Goal: Find contact information: Find contact information

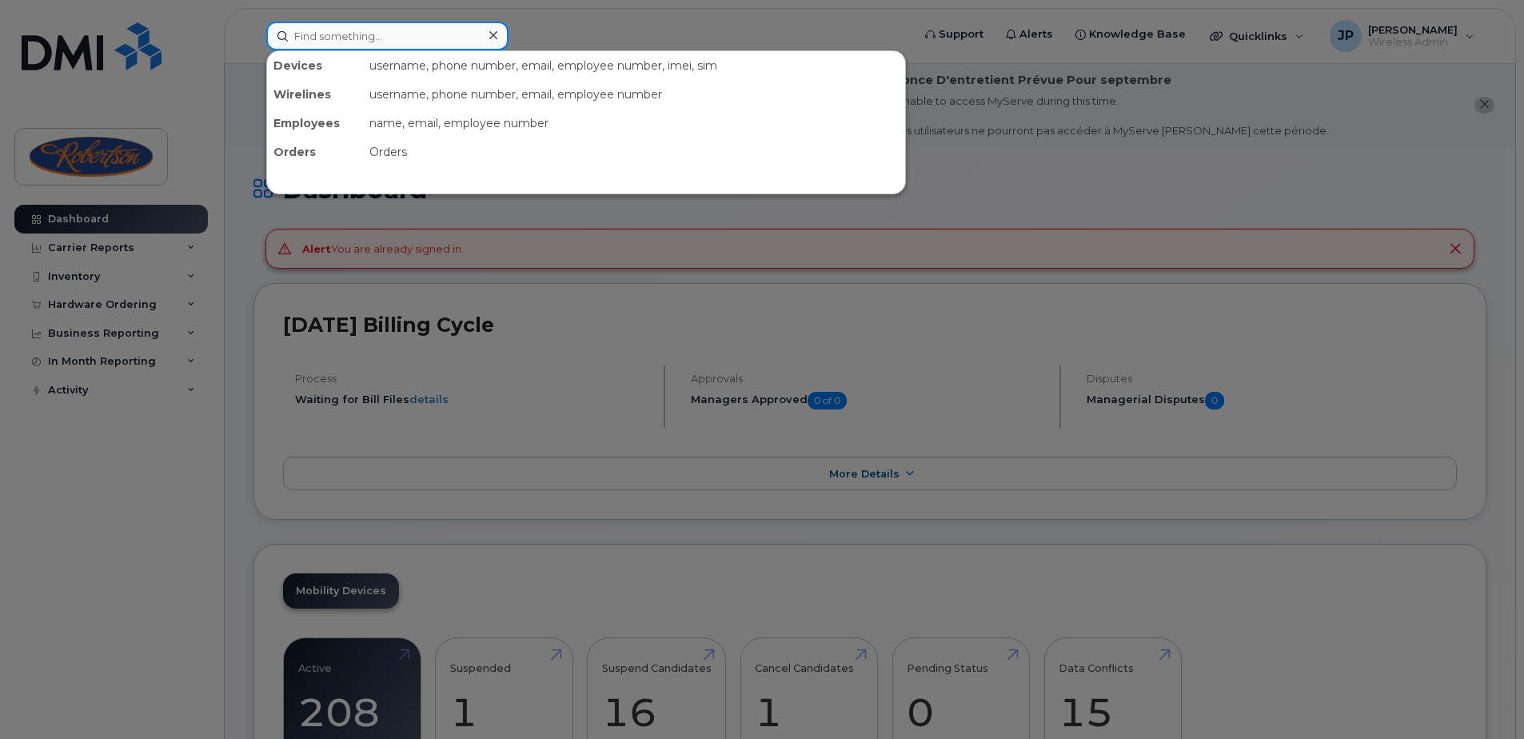
click at [367, 37] on input at bounding box center [387, 36] width 242 height 29
type input "sign"
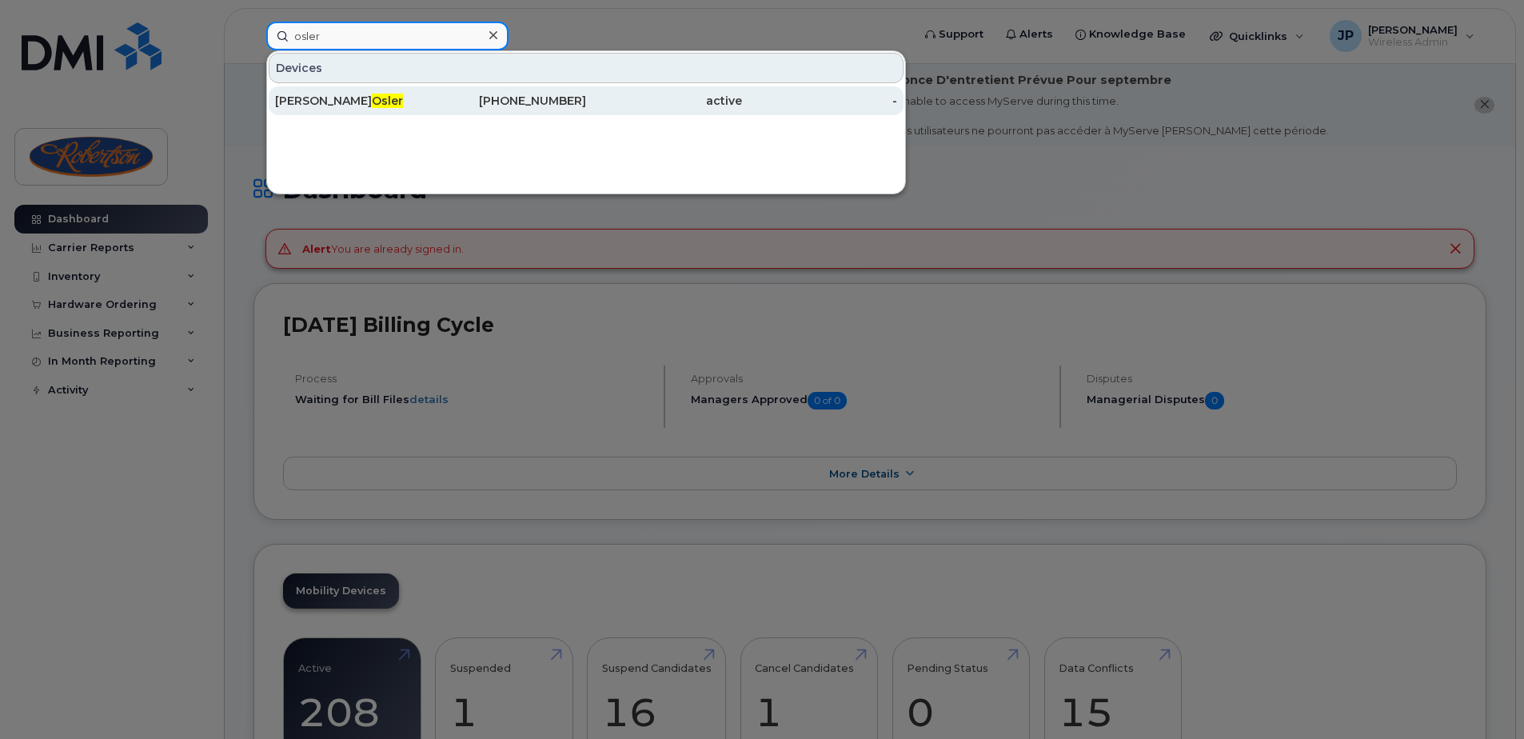
type input "osler"
click at [401, 98] on div "[PERSON_NAME]" at bounding box center [353, 101] width 156 height 16
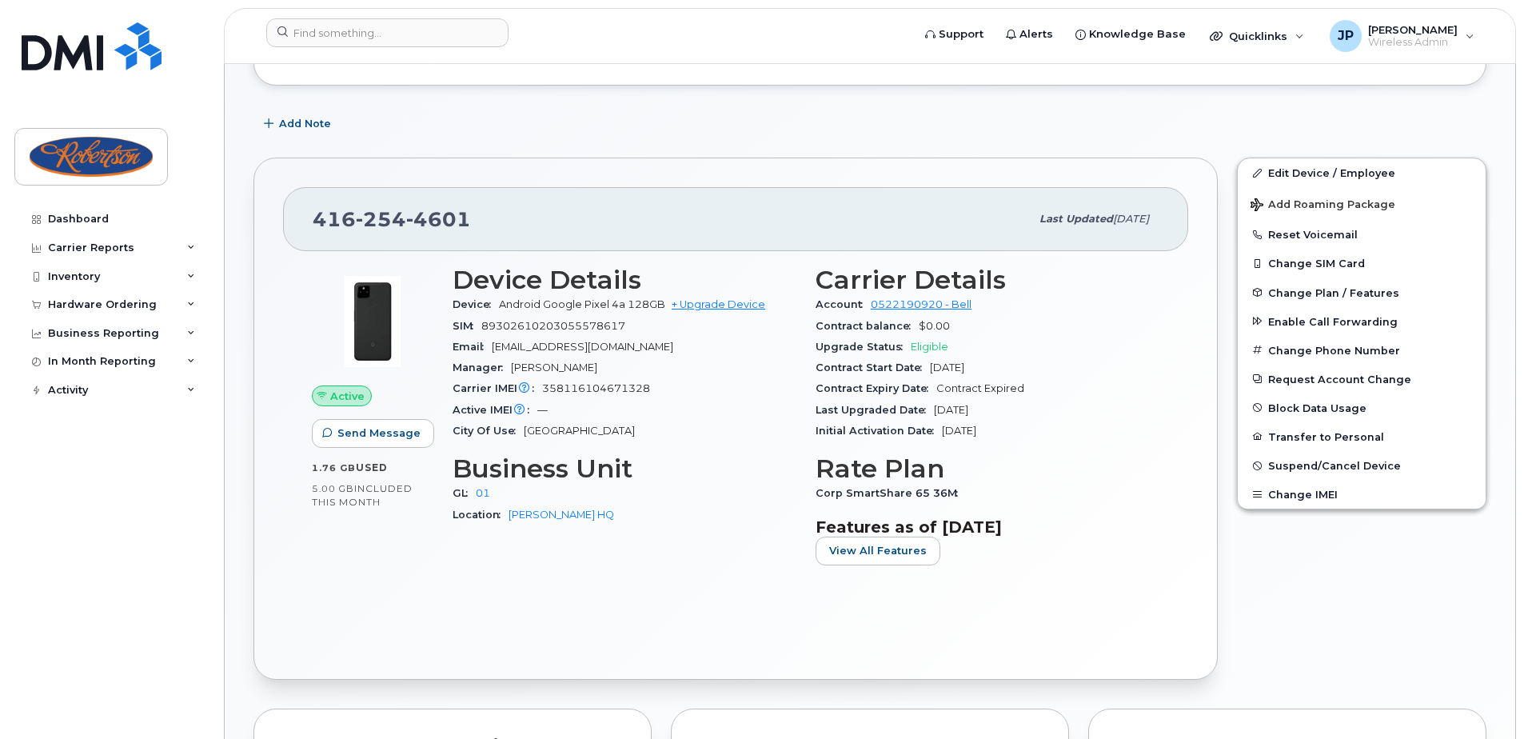
scroll to position [320, 0]
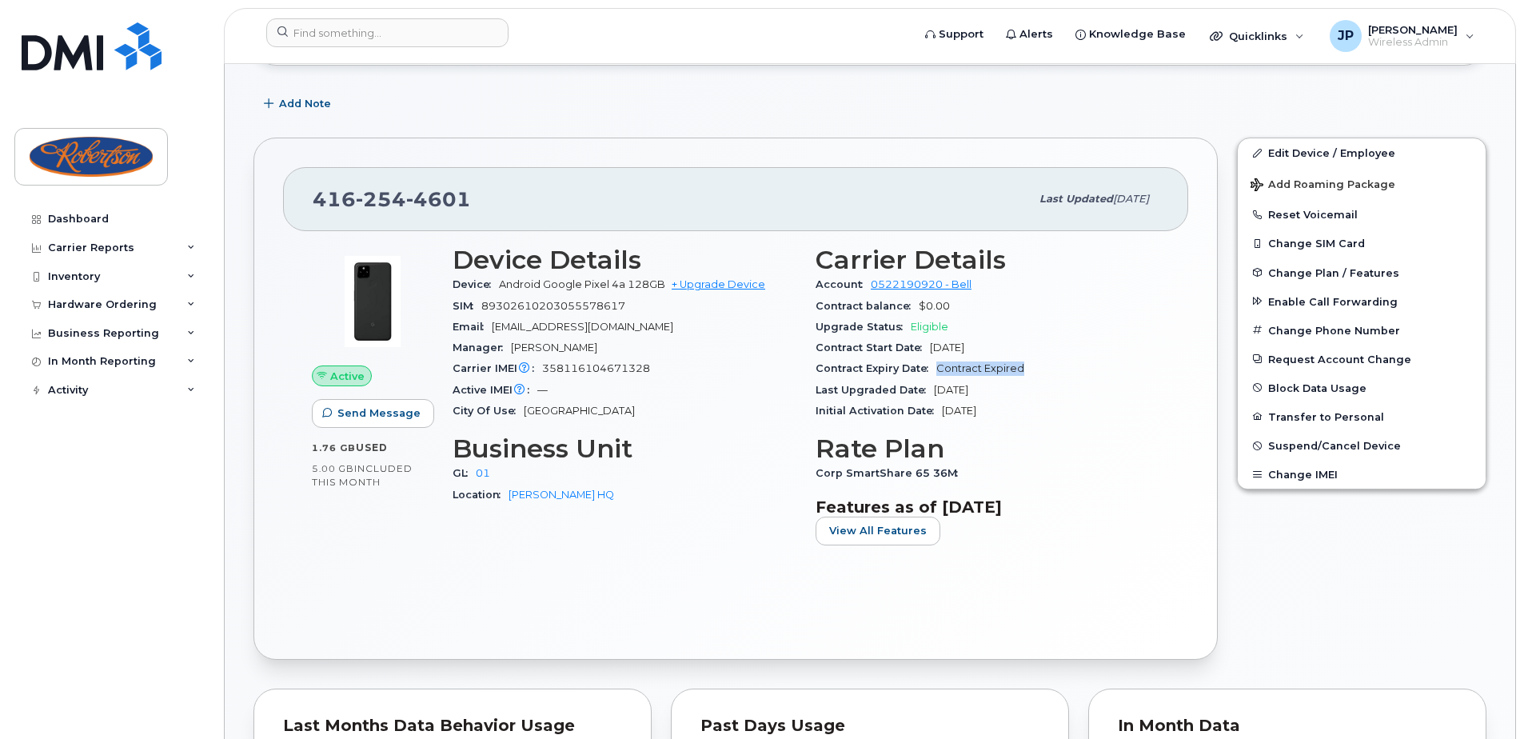
drag, startPoint x: 1023, startPoint y: 365, endPoint x: 938, endPoint y: 373, distance: 85.1
click at [938, 373] on div "Contract Expiry Date Contract Expired" at bounding box center [988, 368] width 344 height 21
drag, startPoint x: 938, startPoint y: 373, endPoint x: 1114, endPoint y: 414, distance: 180.8
click at [1114, 414] on div "Initial Activation Date Jun 20, 2017" at bounding box center [988, 411] width 344 height 21
drag, startPoint x: 1031, startPoint y: 366, endPoint x: 938, endPoint y: 366, distance: 92.8
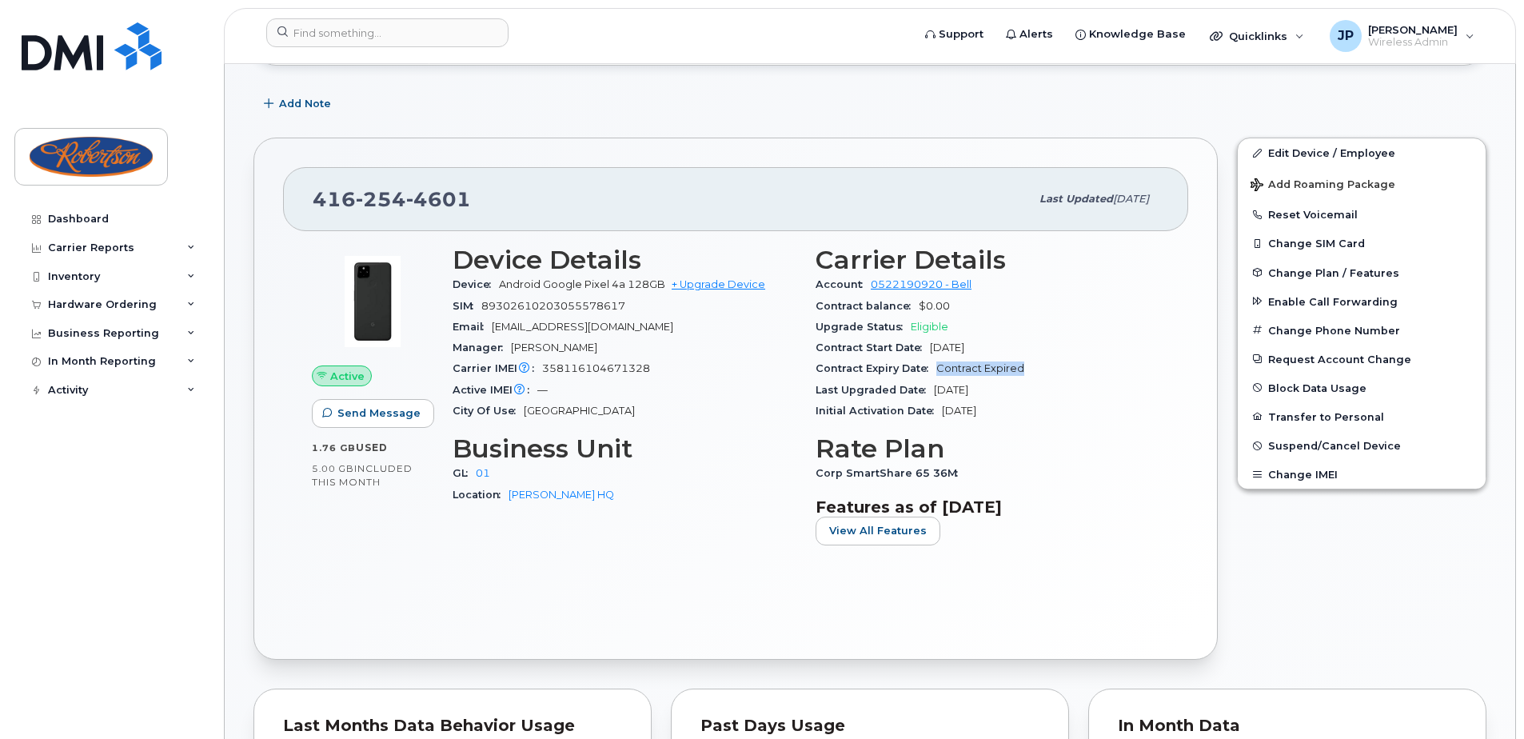
click at [938, 366] on div "Contract Expiry Date Contract Expired" at bounding box center [988, 368] width 344 height 21
click at [944, 325] on span "Eligible" at bounding box center [930, 327] width 38 height 12
drag, startPoint x: 956, startPoint y: 331, endPoint x: 903, endPoint y: 333, distance: 52.8
click at [903, 333] on div "Upgrade Status Eligible" at bounding box center [988, 327] width 344 height 21
drag, startPoint x: 903, startPoint y: 333, endPoint x: 964, endPoint y: 357, distance: 65.3
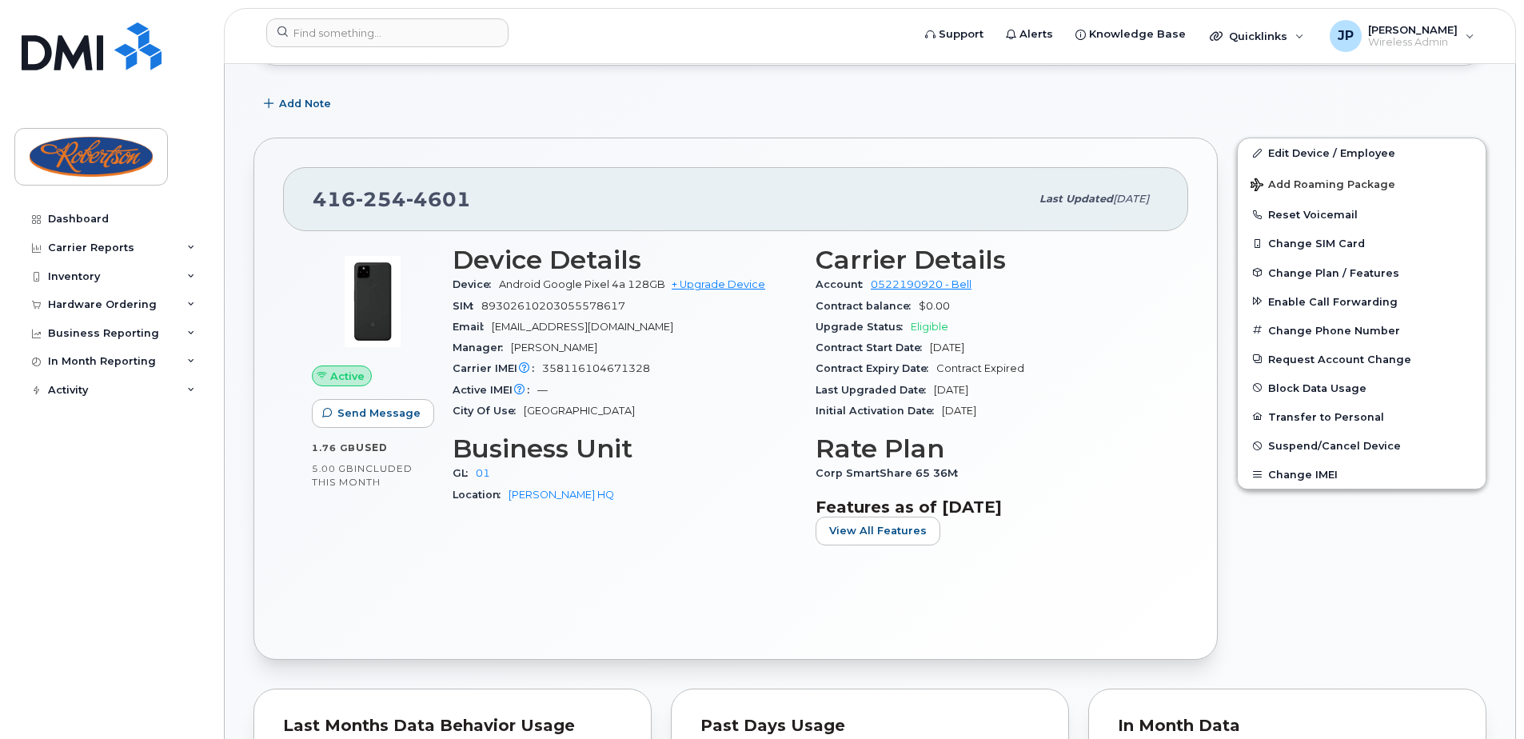
click at [964, 357] on div "Contract Start Date Jan 28, 2021" at bounding box center [988, 347] width 344 height 21
drag, startPoint x: 505, startPoint y: 206, endPoint x: 319, endPoint y: 198, distance: 185.7
click at [319, 198] on div "416 254 4601" at bounding box center [671, 199] width 717 height 34
copy span "416 254 4601"
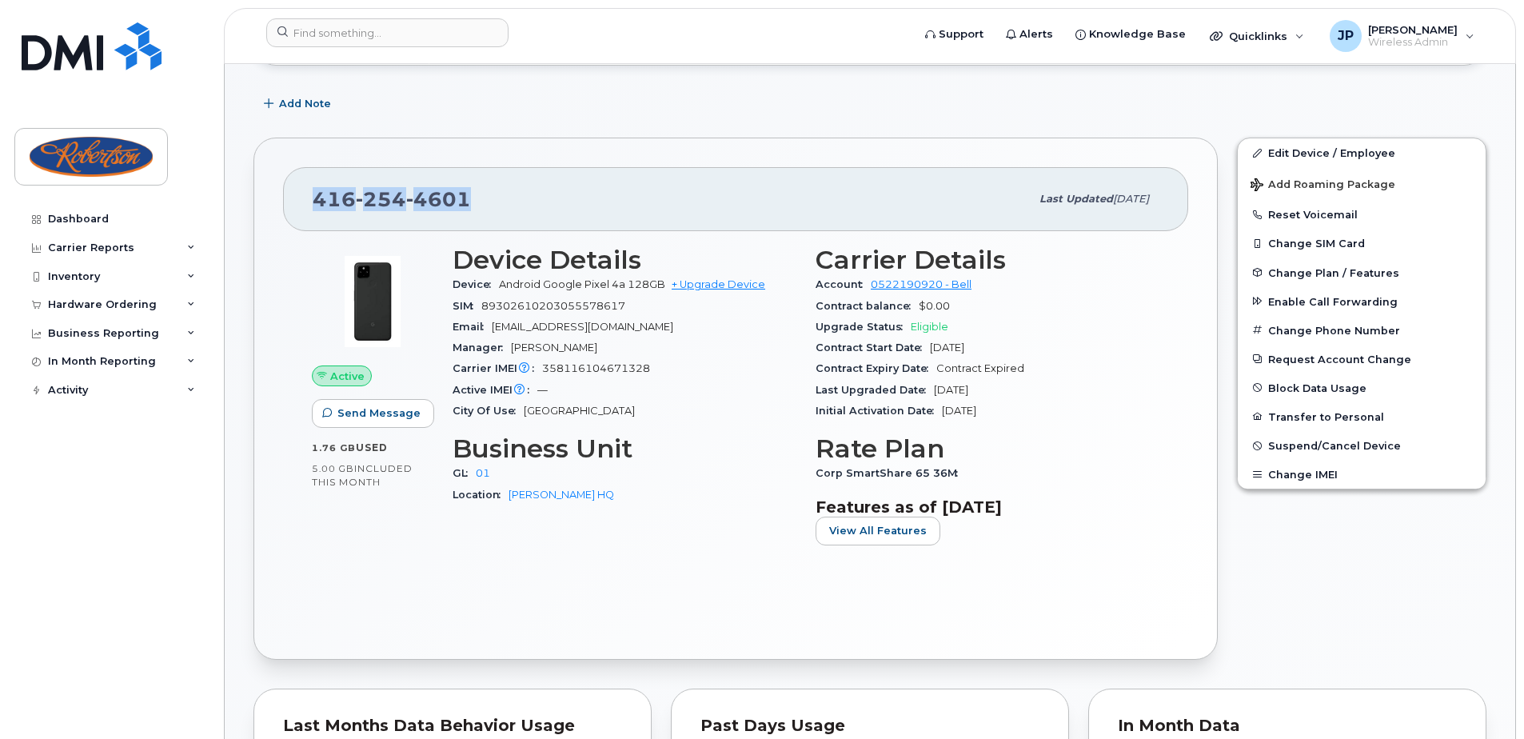
click at [578, 224] on div "416 254 4601 Last updated Mar 28, 2024" at bounding box center [735, 199] width 905 height 64
drag, startPoint x: 521, startPoint y: 190, endPoint x: 305, endPoint y: 197, distance: 216.0
click at [305, 197] on div "416 254 4601 Last updated Mar 28, 2024" at bounding box center [735, 199] width 905 height 64
copy span "416 254 4601"
click at [610, 210] on div "416 254 4601" at bounding box center [671, 199] width 717 height 34
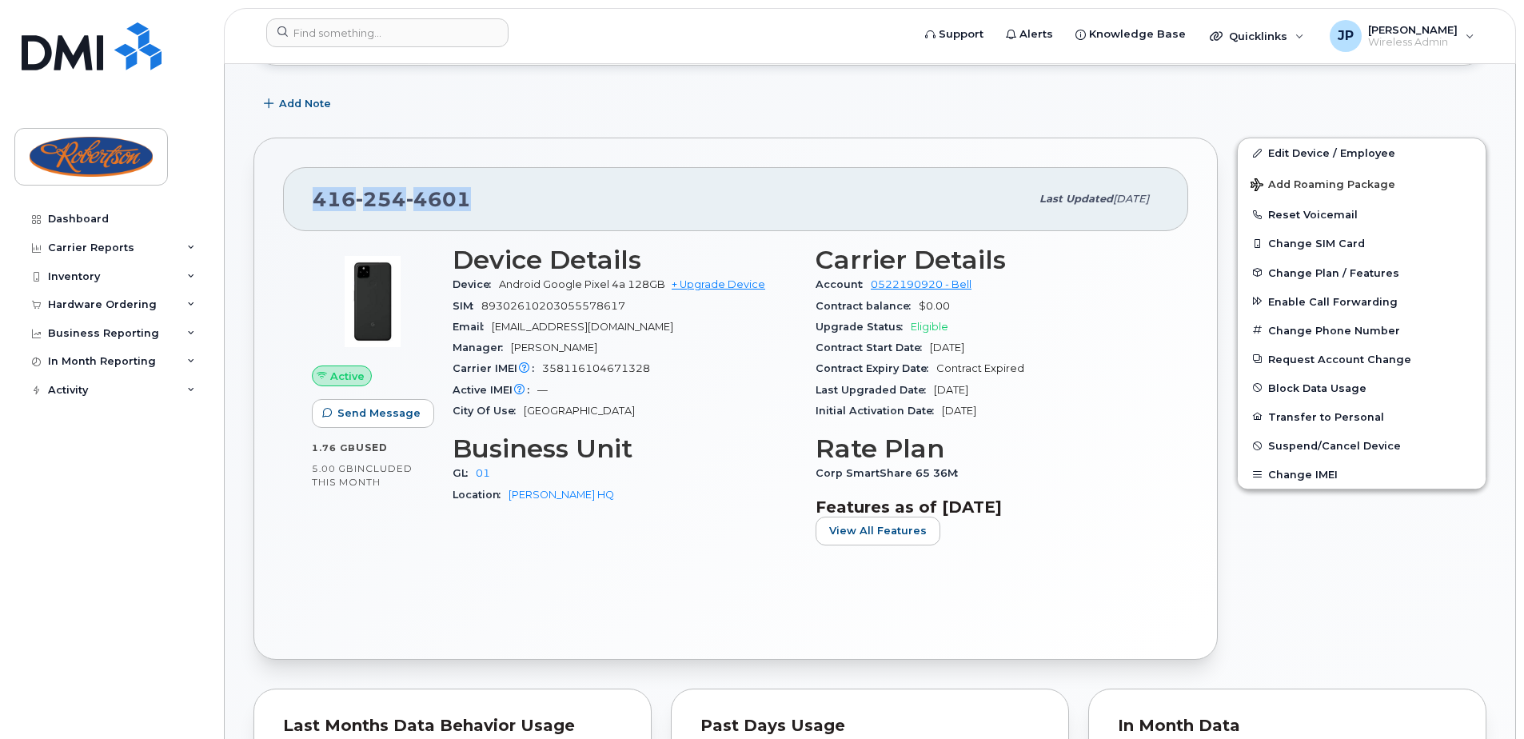
drag, startPoint x: 466, startPoint y: 198, endPoint x: 313, endPoint y: 210, distance: 153.9
click at [313, 210] on span "416 254 4601" at bounding box center [392, 199] width 158 height 24
copy span "416 254 4601"
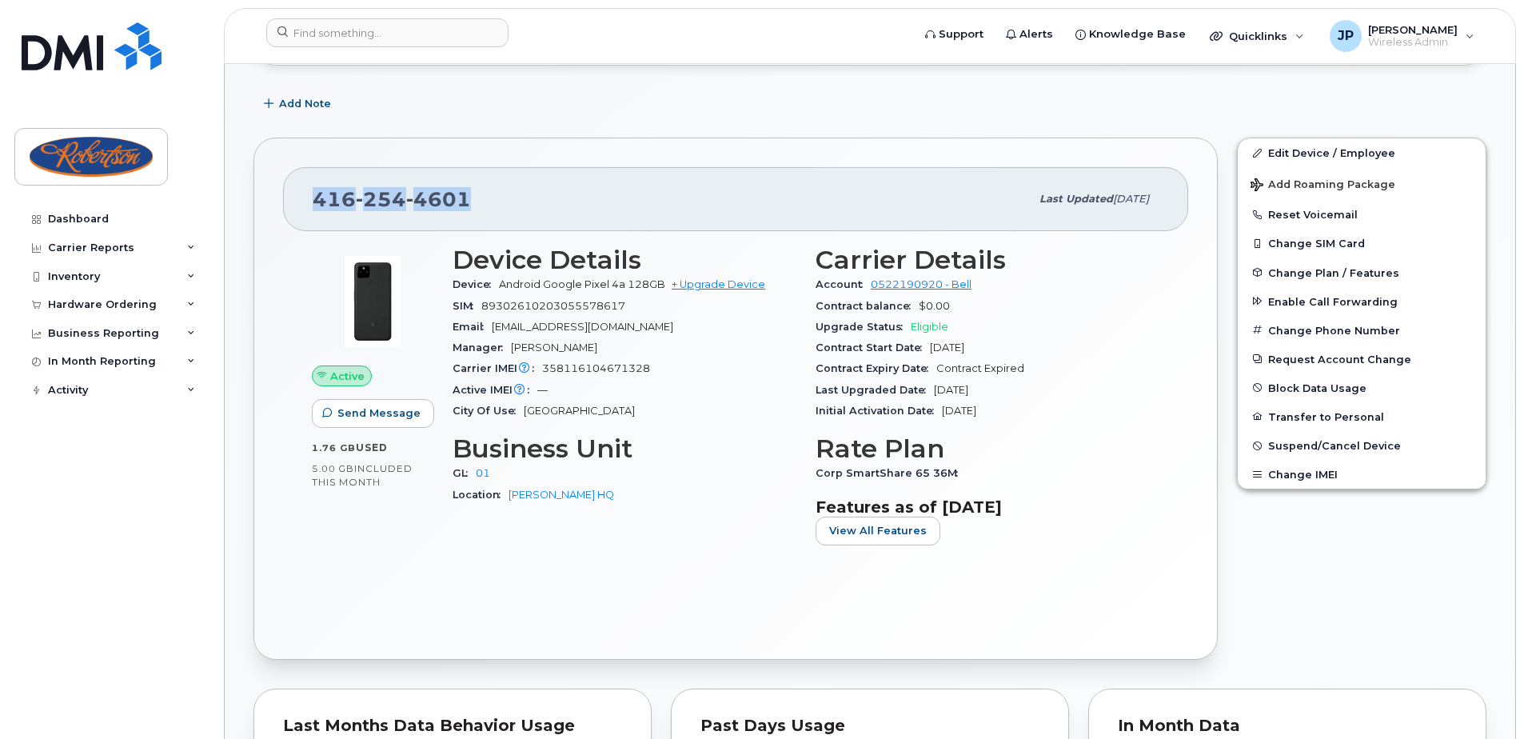
copy span "416 254 4601"
